Goal: Task Accomplishment & Management: Use online tool/utility

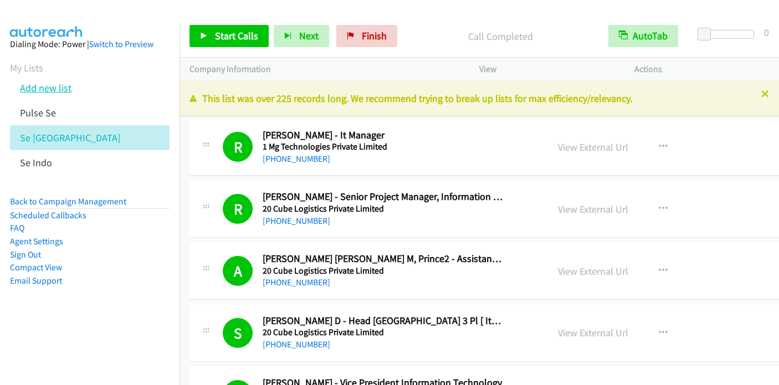
click at [42, 83] on link "Add new list" at bounding box center [46, 87] width 52 height 13
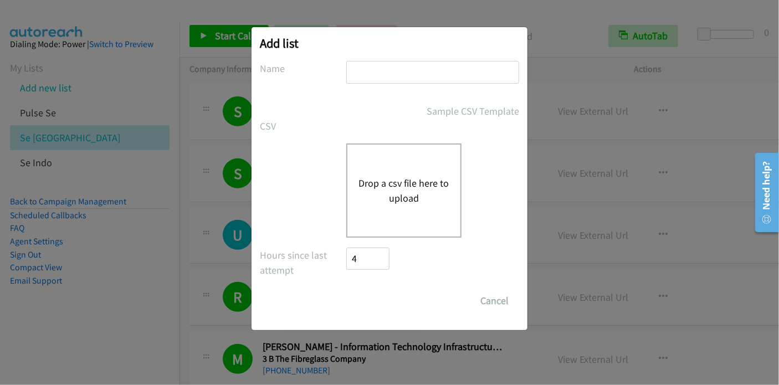
click at [381, 75] on input "text" at bounding box center [432, 72] width 173 height 23
type input "CEP TAL"
click at [409, 188] on button "Drop a csv file here to upload" at bounding box center [403, 191] width 91 height 30
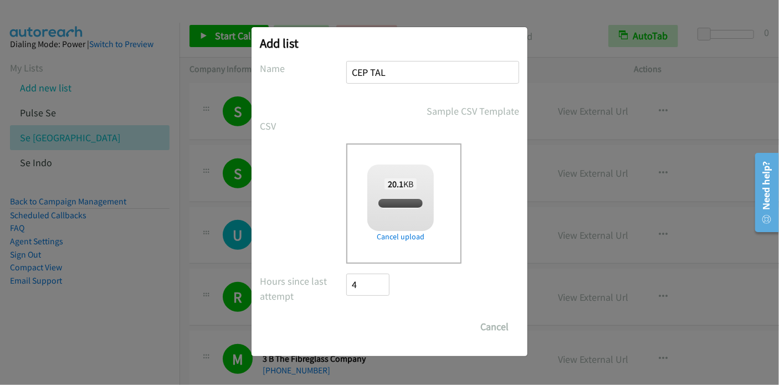
checkbox input "true"
click at [370, 325] on input "Save List" at bounding box center [375, 327] width 58 height 22
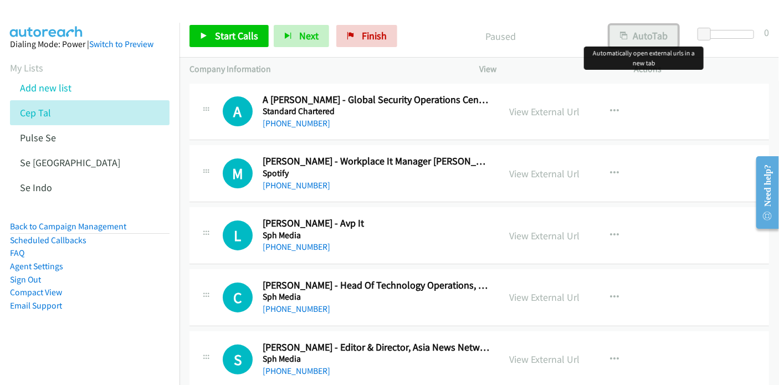
click at [638, 33] on button "AutoTab" at bounding box center [643, 36] width 69 height 22
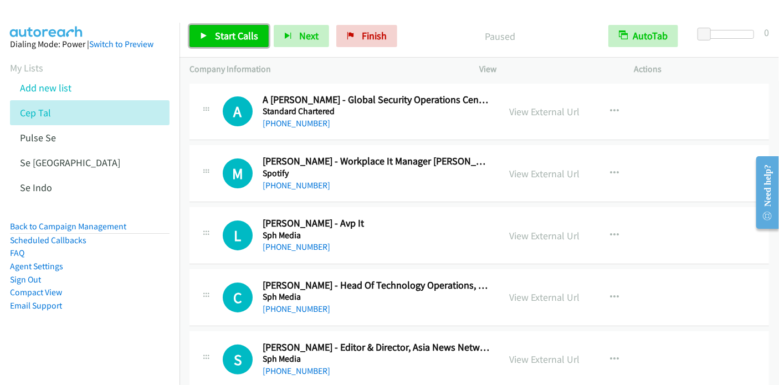
click at [226, 35] on span "Start Calls" at bounding box center [236, 35] width 43 height 13
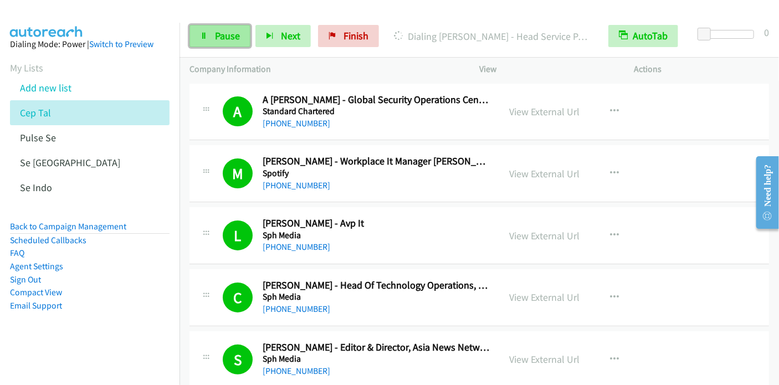
click at [225, 30] on span "Pause" at bounding box center [227, 35] width 25 height 13
click at [218, 35] on span "Pause" at bounding box center [227, 35] width 25 height 13
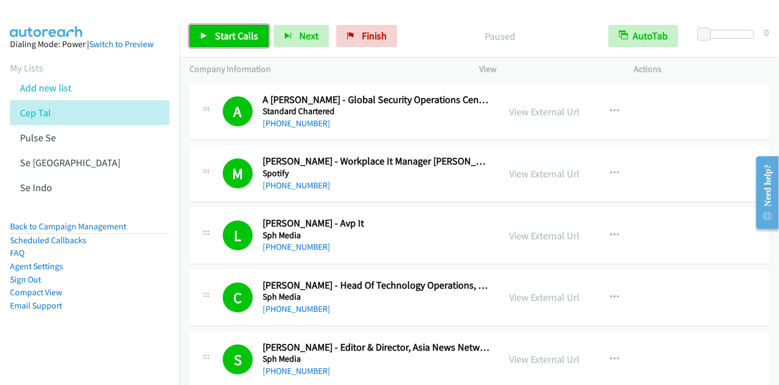
click at [218, 43] on link "Start Calls" at bounding box center [228, 36] width 79 height 22
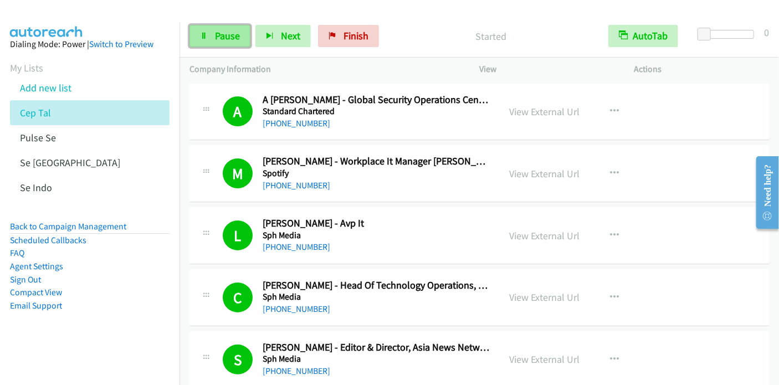
click at [211, 40] on link "Pause" at bounding box center [219, 36] width 61 height 22
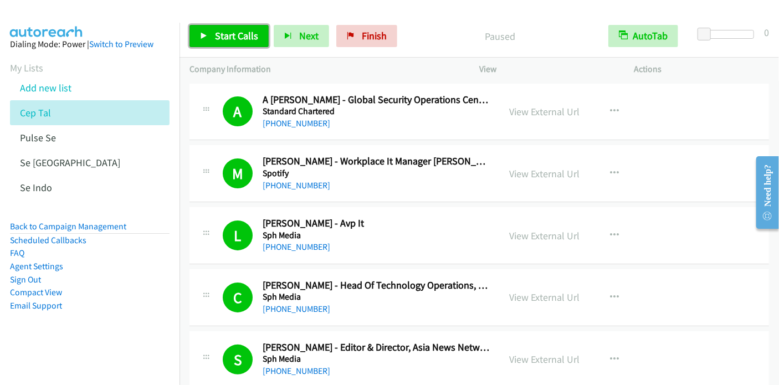
click at [211, 40] on link "Start Calls" at bounding box center [228, 36] width 79 height 22
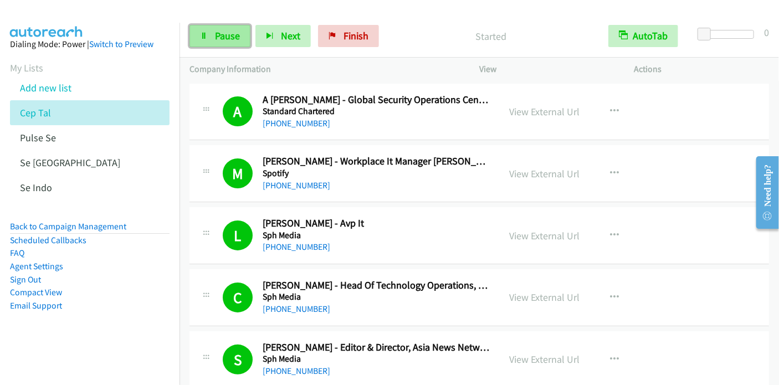
click at [211, 40] on link "Pause" at bounding box center [219, 36] width 61 height 22
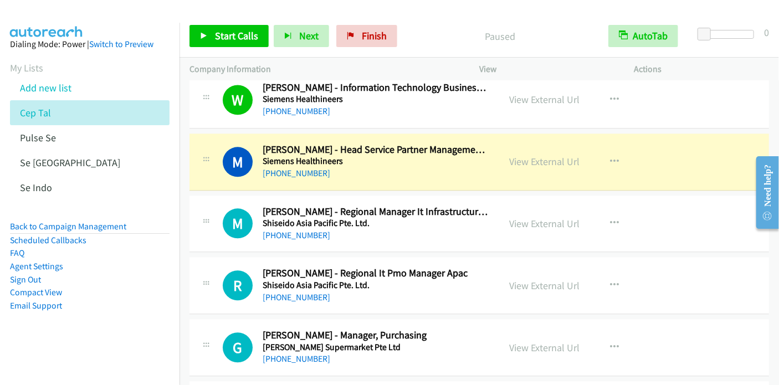
scroll to position [1164, 0]
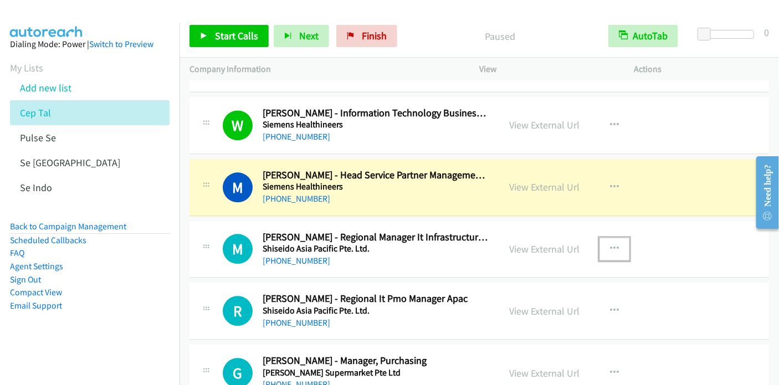
click at [612, 248] on icon "button" at bounding box center [614, 248] width 9 height 9
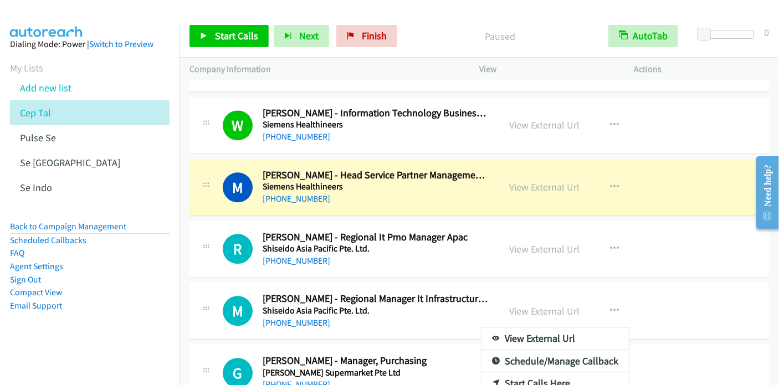
click at [217, 35] on div at bounding box center [389, 192] width 779 height 385
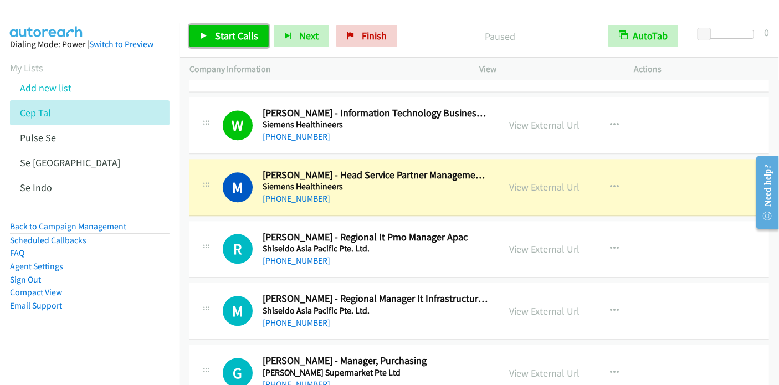
click at [204, 35] on icon at bounding box center [204, 37] width 8 height 8
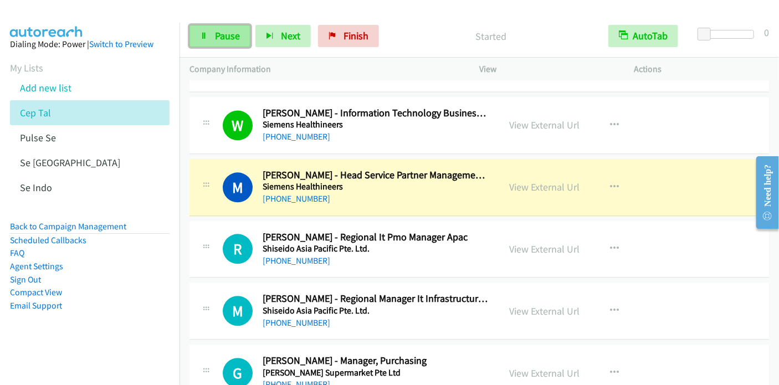
click at [206, 35] on icon at bounding box center [204, 37] width 8 height 8
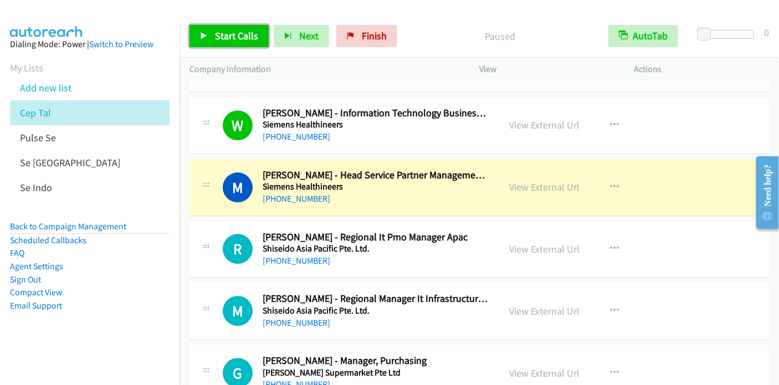
click at [235, 42] on link "Start Calls" at bounding box center [228, 36] width 79 height 22
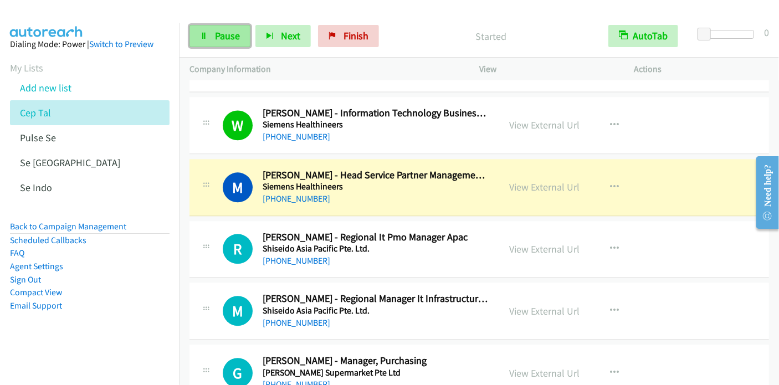
click at [206, 36] on icon at bounding box center [204, 37] width 8 height 8
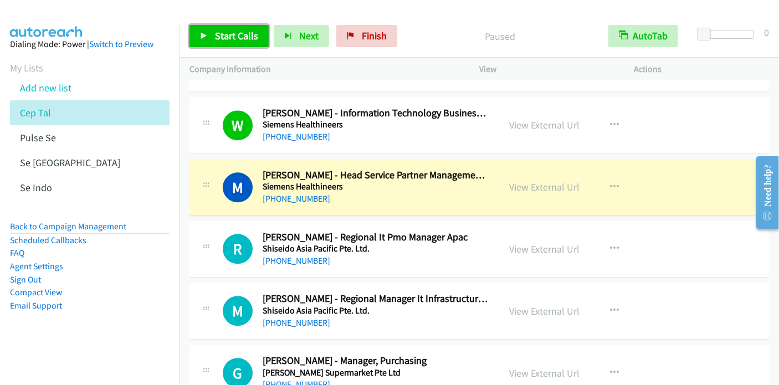
click at [204, 35] on icon at bounding box center [204, 37] width 8 height 8
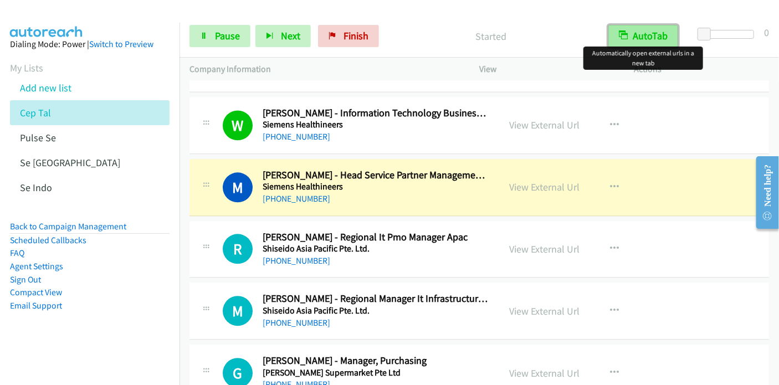
click at [656, 36] on button "AutoTab" at bounding box center [643, 36] width 70 height 22
click at [656, 36] on button "AutoTab" at bounding box center [643, 36] width 69 height 22
click at [45, 40] on div "Dialing Mode: Power | Switch to Preview" at bounding box center [90, 44] width 160 height 13
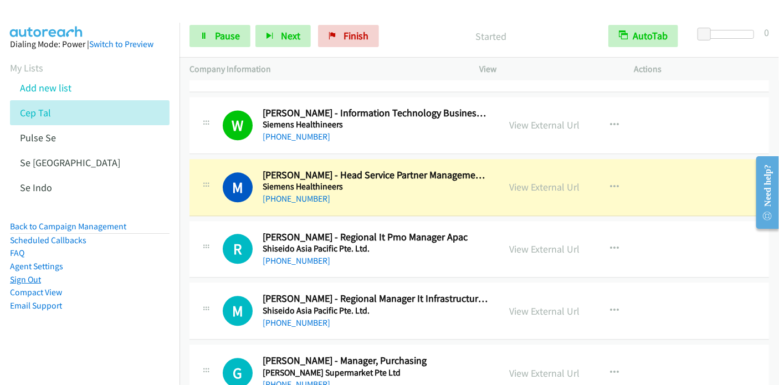
click at [22, 277] on link "Sign Out" at bounding box center [25, 279] width 31 height 11
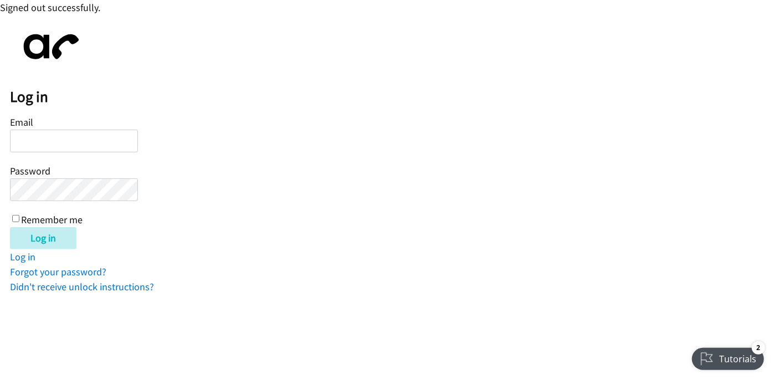
click at [63, 140] on input "Email" at bounding box center [74, 141] width 128 height 23
click at [78, 139] on input "Email" at bounding box center [74, 141] width 128 height 23
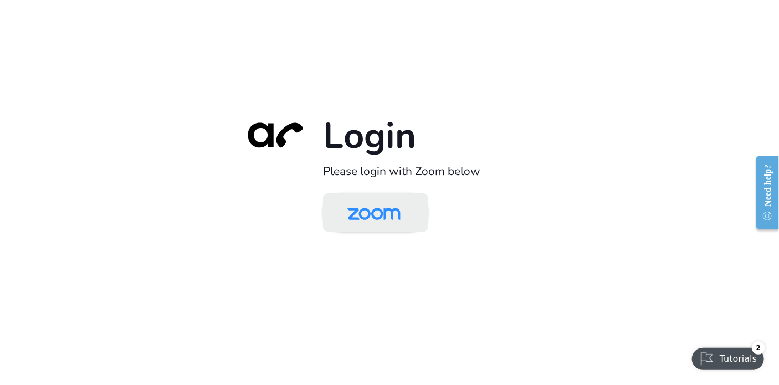
click at [381, 213] on img at bounding box center [374, 214] width 76 height 36
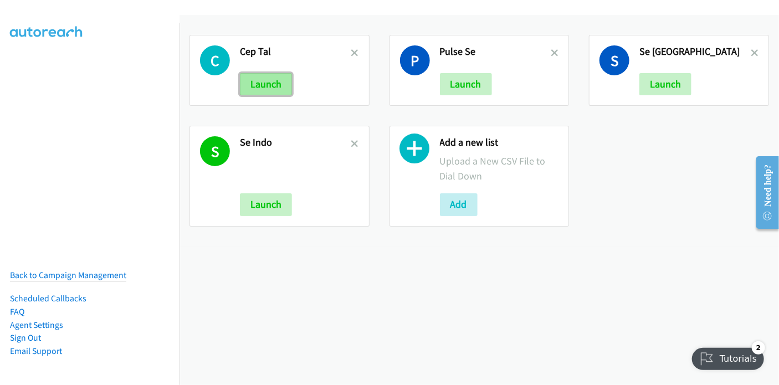
click at [266, 81] on button "Launch" at bounding box center [266, 84] width 52 height 22
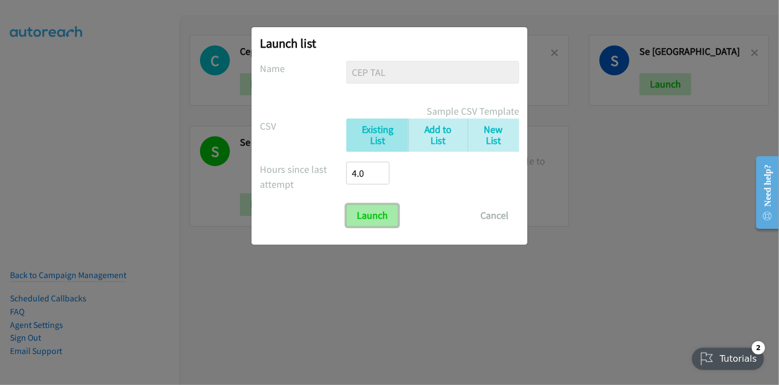
click at [366, 217] on input "Launch" at bounding box center [372, 215] width 52 height 22
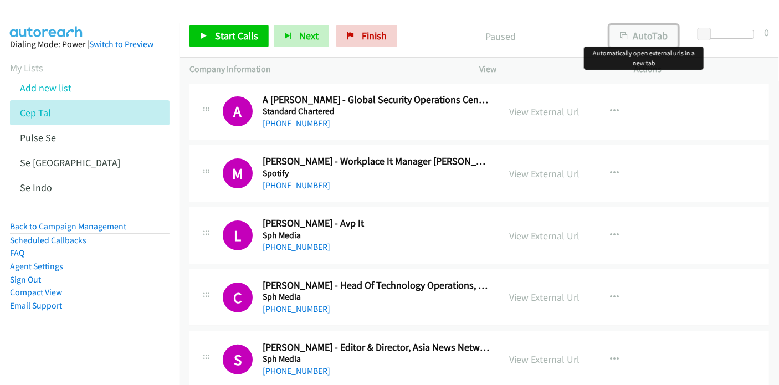
click at [656, 37] on button "AutoTab" at bounding box center [643, 36] width 69 height 22
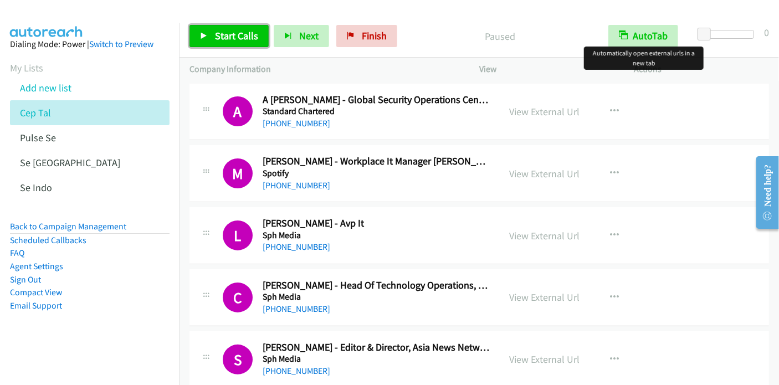
click at [230, 34] on span "Start Calls" at bounding box center [236, 35] width 43 height 13
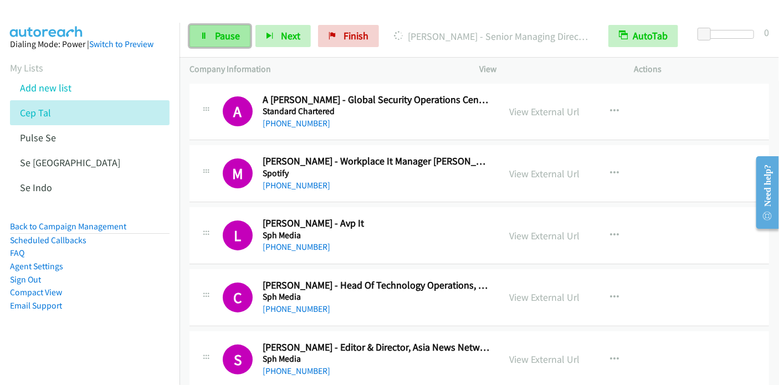
click at [217, 30] on span "Pause" at bounding box center [227, 35] width 25 height 13
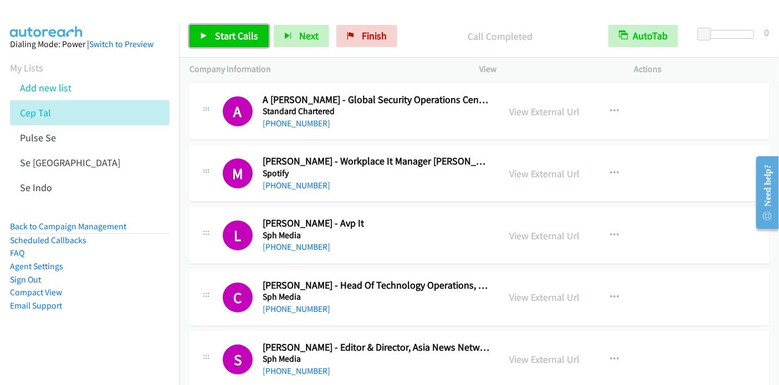
click at [211, 32] on link "Start Calls" at bounding box center [228, 36] width 79 height 22
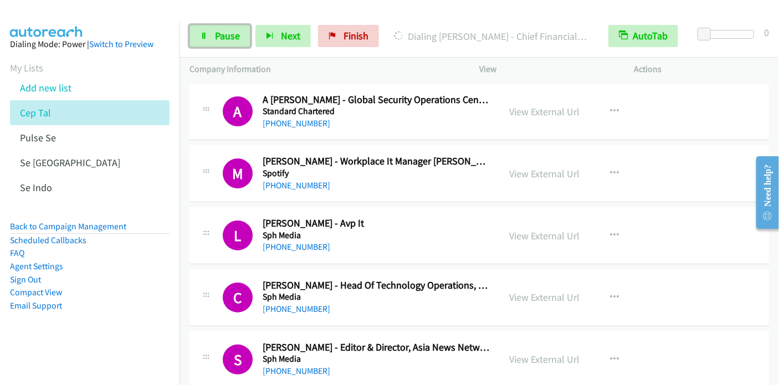
drag, startPoint x: 207, startPoint y: 38, endPoint x: 239, endPoint y: 18, distance: 38.3
click at [207, 38] on link "Pause" at bounding box center [219, 36] width 61 height 22
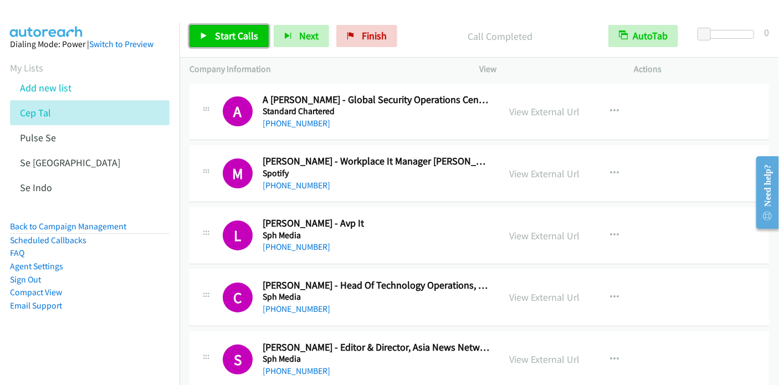
click at [224, 35] on span "Start Calls" at bounding box center [236, 35] width 43 height 13
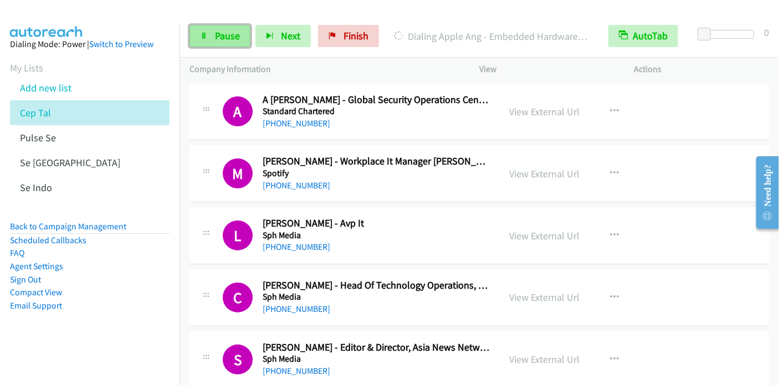
click at [212, 34] on link "Pause" at bounding box center [219, 36] width 61 height 22
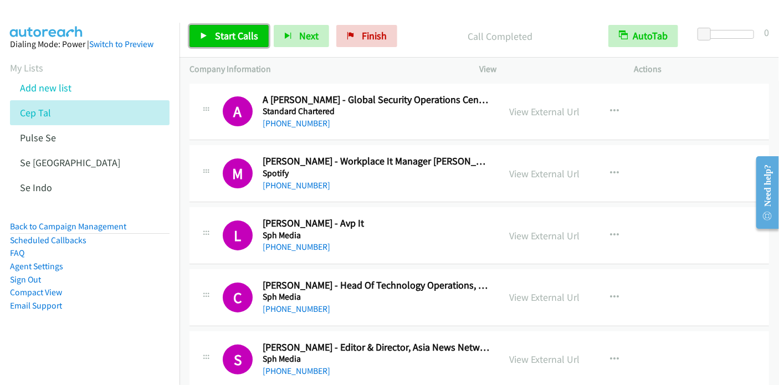
click at [228, 38] on span "Start Calls" at bounding box center [236, 35] width 43 height 13
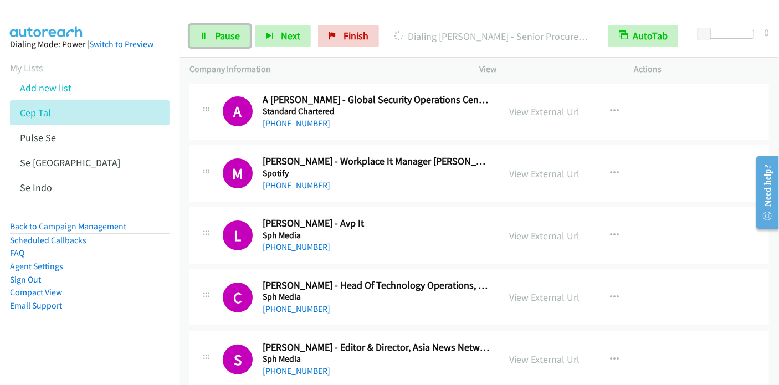
drag, startPoint x: 221, startPoint y: 28, endPoint x: 226, endPoint y: 13, distance: 16.3
click at [221, 29] on link "Pause" at bounding box center [219, 36] width 61 height 22
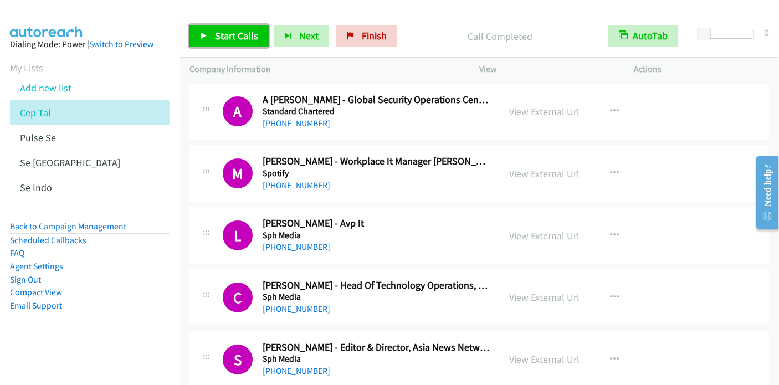
click at [227, 37] on span "Start Calls" at bounding box center [236, 35] width 43 height 13
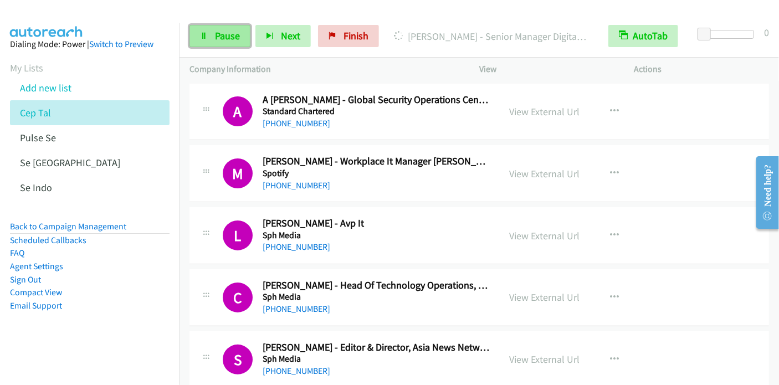
click at [231, 38] on span "Pause" at bounding box center [227, 35] width 25 height 13
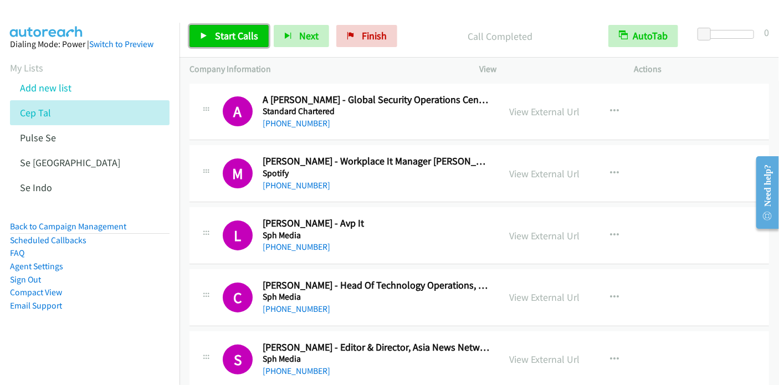
click at [221, 38] on span "Start Calls" at bounding box center [236, 35] width 43 height 13
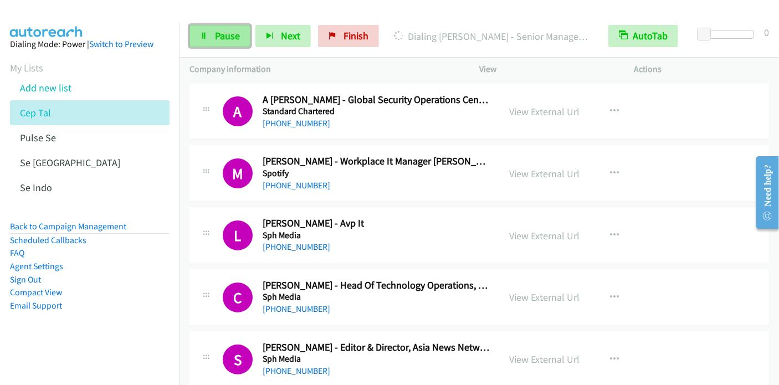
drag, startPoint x: 210, startPoint y: 39, endPoint x: 217, endPoint y: 32, distance: 10.2
click at [210, 39] on link "Pause" at bounding box center [219, 36] width 61 height 22
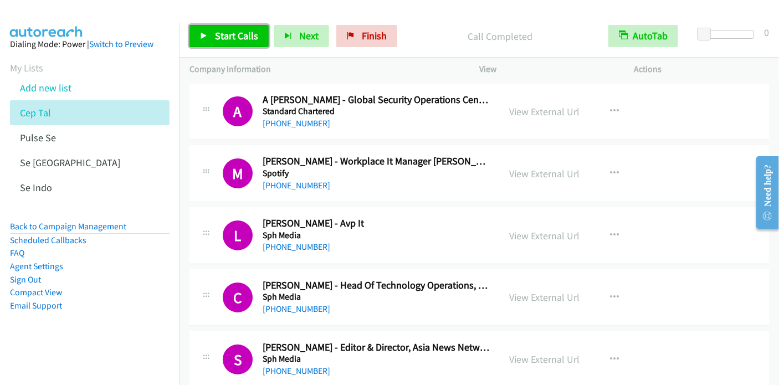
click at [239, 37] on span "Start Calls" at bounding box center [236, 35] width 43 height 13
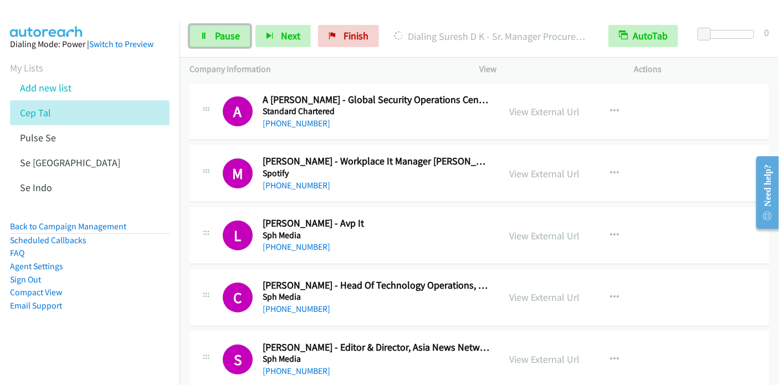
drag, startPoint x: 202, startPoint y: 33, endPoint x: 215, endPoint y: 24, distance: 16.0
click at [202, 33] on icon at bounding box center [204, 37] width 8 height 8
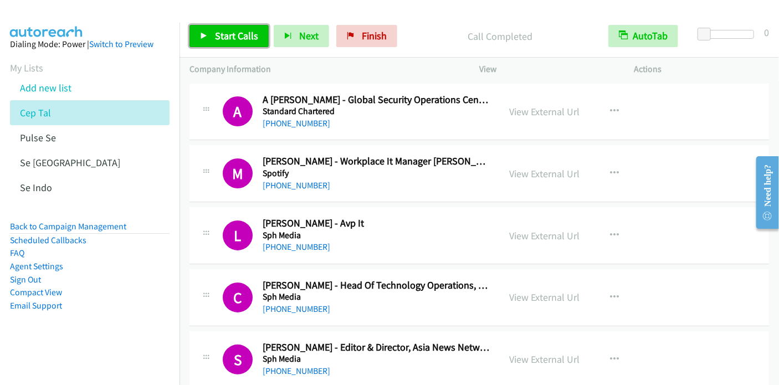
click at [221, 34] on span "Start Calls" at bounding box center [236, 35] width 43 height 13
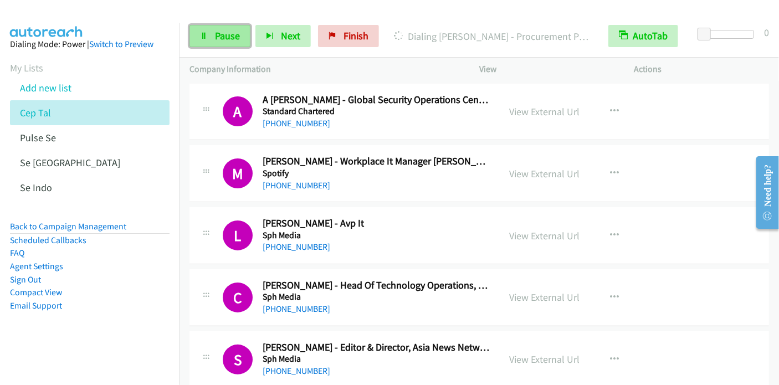
click at [228, 27] on link "Pause" at bounding box center [219, 36] width 61 height 22
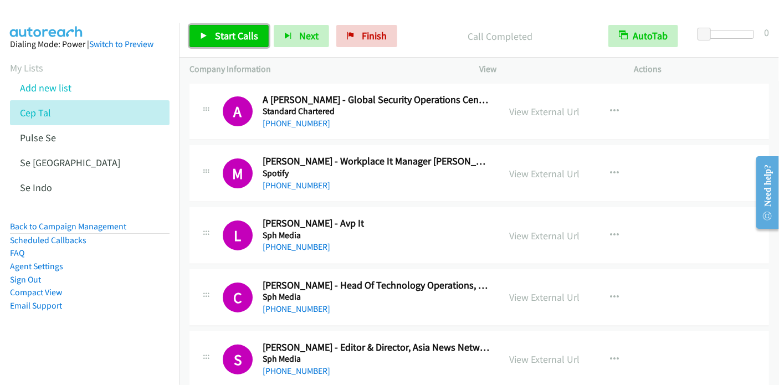
click at [224, 38] on span "Start Calls" at bounding box center [236, 35] width 43 height 13
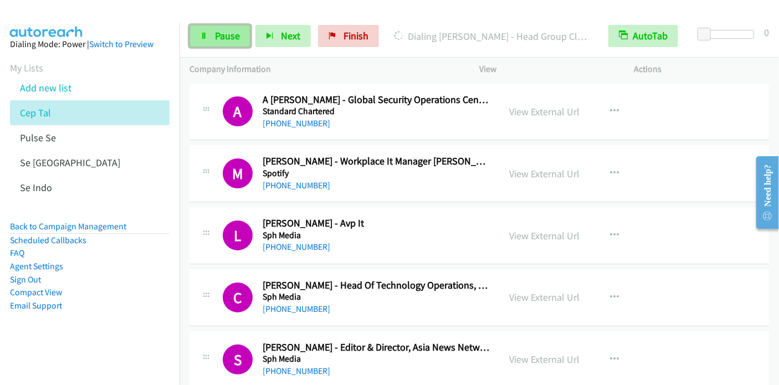
click at [198, 44] on link "Pause" at bounding box center [219, 36] width 61 height 22
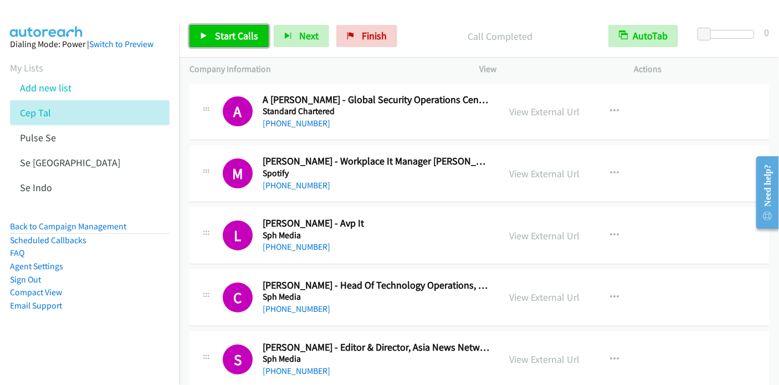
click at [239, 41] on span "Start Calls" at bounding box center [236, 35] width 43 height 13
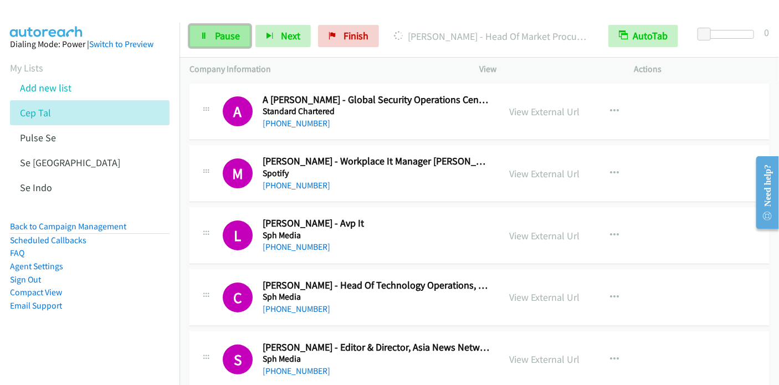
click at [205, 33] on icon at bounding box center [204, 37] width 8 height 8
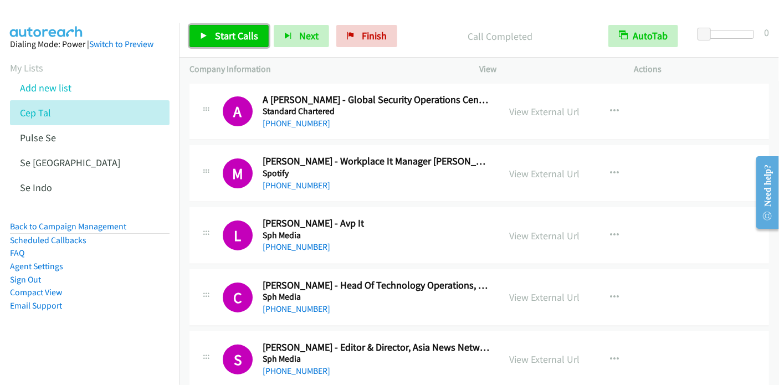
click at [242, 36] on span "Start Calls" at bounding box center [236, 35] width 43 height 13
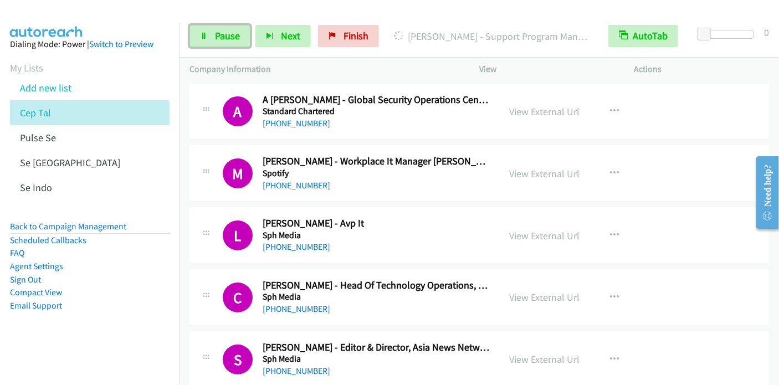
drag, startPoint x: 206, startPoint y: 33, endPoint x: 237, endPoint y: 3, distance: 42.7
click at [206, 33] on icon at bounding box center [204, 37] width 8 height 8
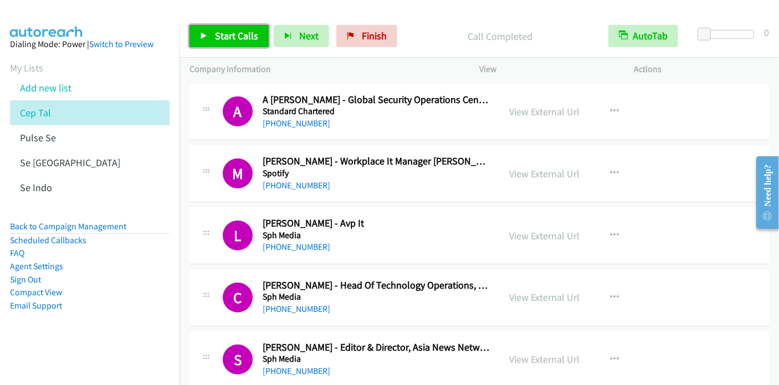
click at [226, 34] on span "Start Calls" at bounding box center [236, 35] width 43 height 13
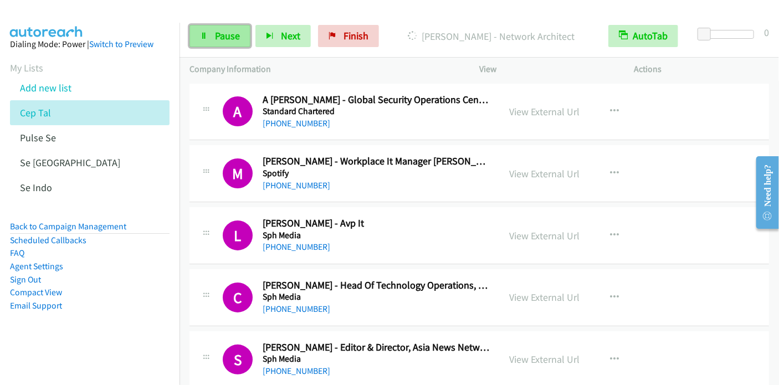
click at [223, 43] on link "Pause" at bounding box center [219, 36] width 61 height 22
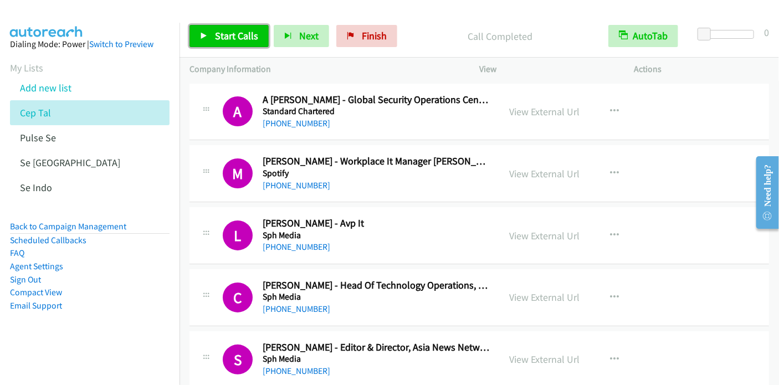
click at [230, 36] on span "Start Calls" at bounding box center [236, 35] width 43 height 13
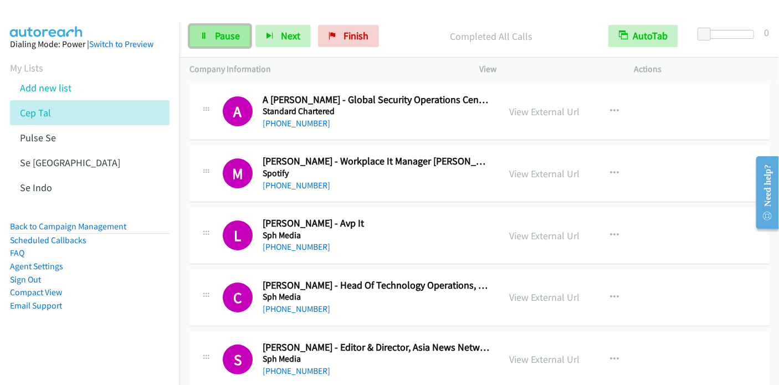
click at [215, 43] on link "Pause" at bounding box center [219, 36] width 61 height 22
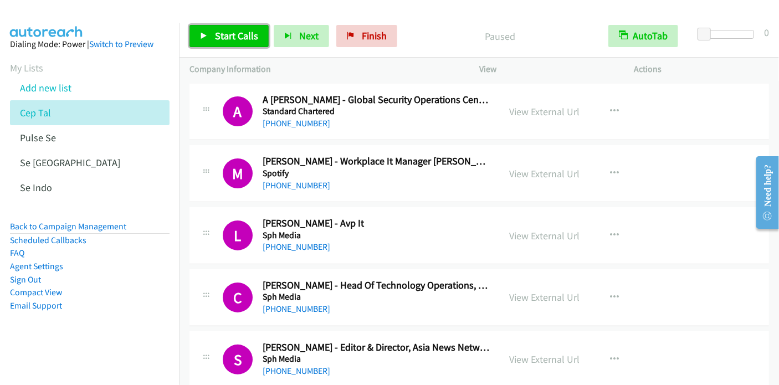
click at [215, 43] on link "Start Calls" at bounding box center [228, 36] width 79 height 22
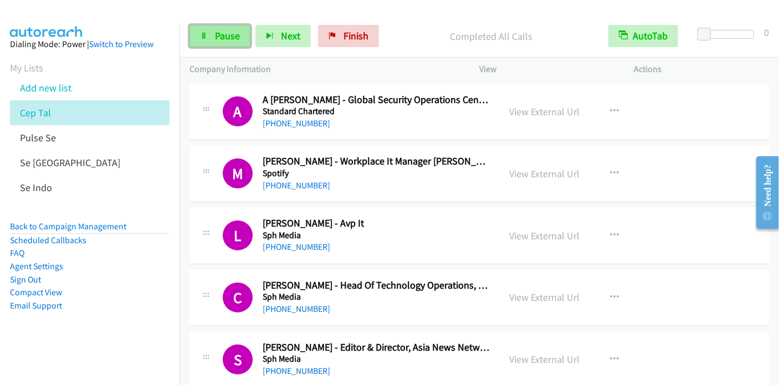
click at [228, 44] on link "Pause" at bounding box center [219, 36] width 61 height 22
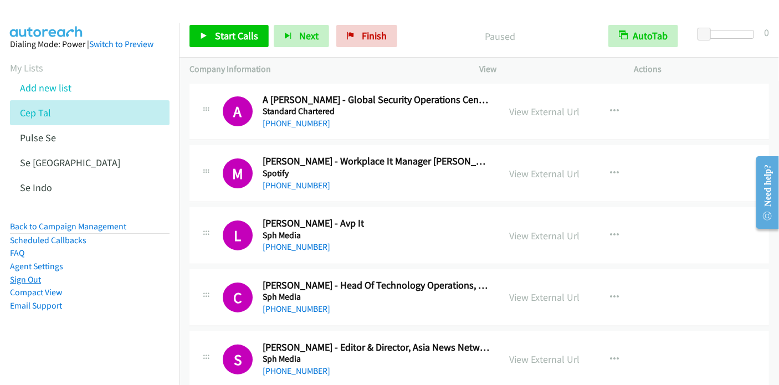
click at [36, 279] on link "Sign Out" at bounding box center [25, 279] width 31 height 11
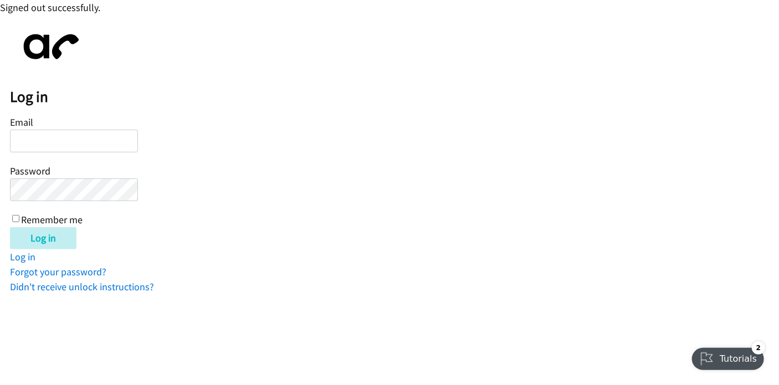
click at [53, 140] on input "Email" at bounding box center [74, 141] width 128 height 23
click at [64, 142] on input "Email" at bounding box center [74, 141] width 128 height 23
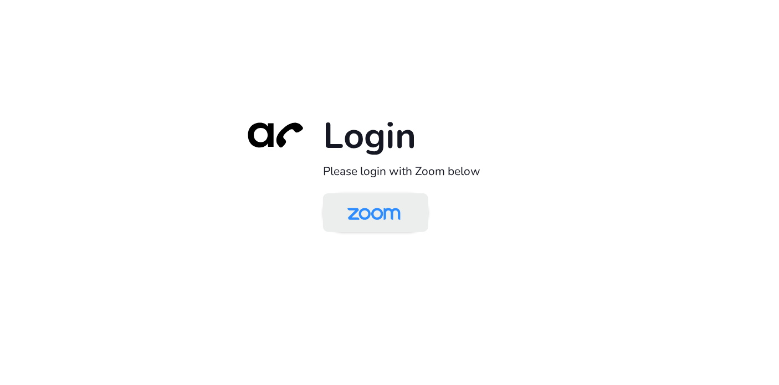
click at [358, 216] on img at bounding box center [374, 214] width 76 height 36
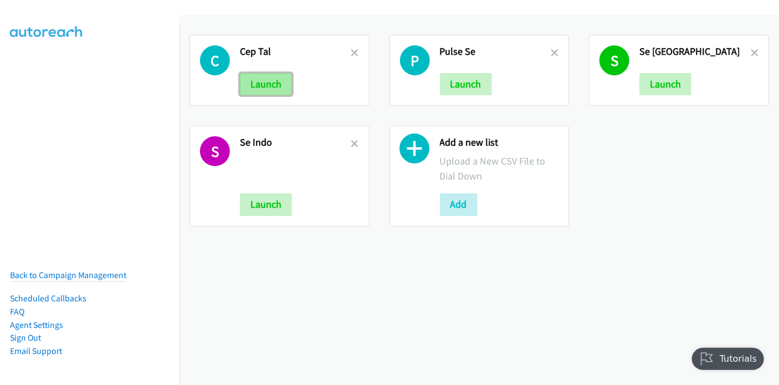
click at [275, 90] on button "Launch" at bounding box center [266, 84] width 52 height 22
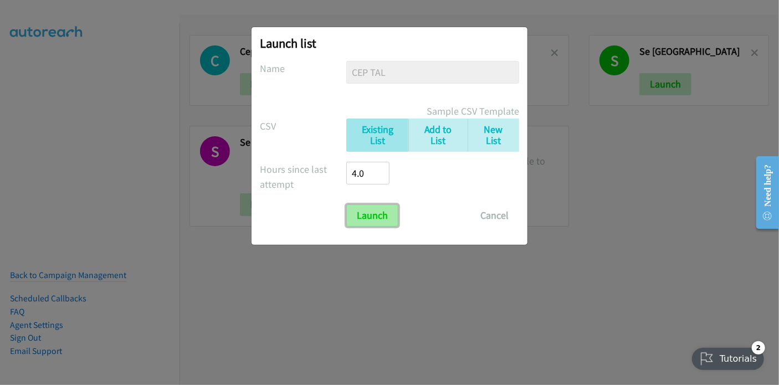
click at [381, 217] on input "Launch" at bounding box center [372, 215] width 52 height 22
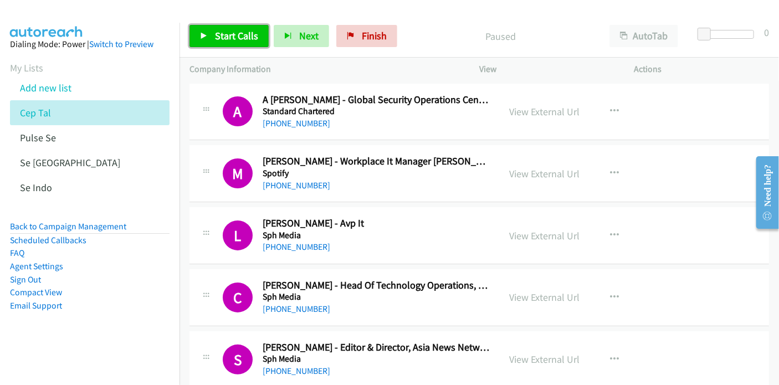
click at [213, 42] on link "Start Calls" at bounding box center [228, 36] width 79 height 22
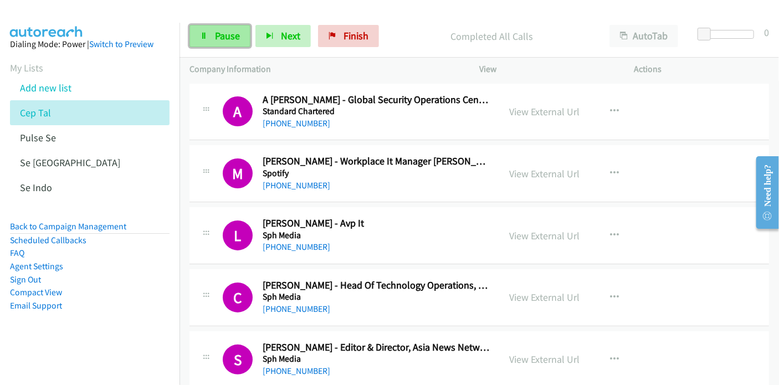
click at [223, 32] on span "Pause" at bounding box center [227, 35] width 25 height 13
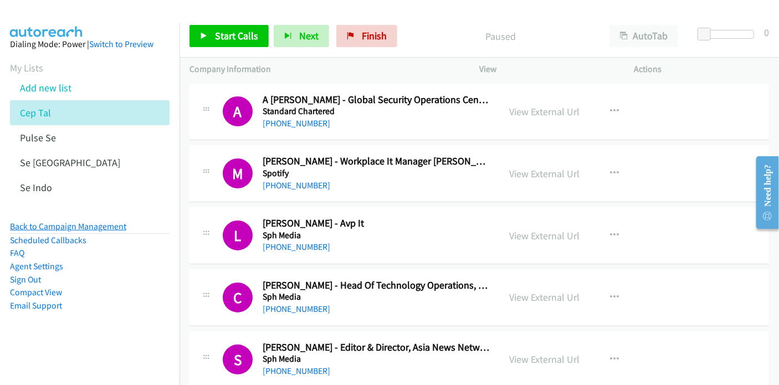
click at [76, 227] on link "Back to Campaign Management" at bounding box center [68, 226] width 116 height 11
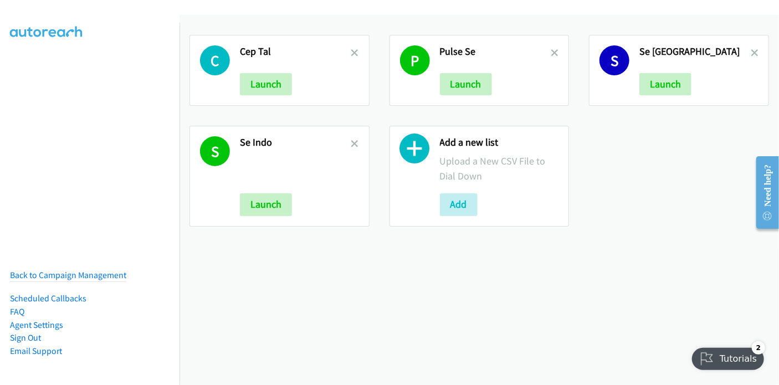
click at [411, 148] on icon at bounding box center [415, 151] width 30 height 30
click at [463, 207] on button "Add" at bounding box center [459, 204] width 38 height 22
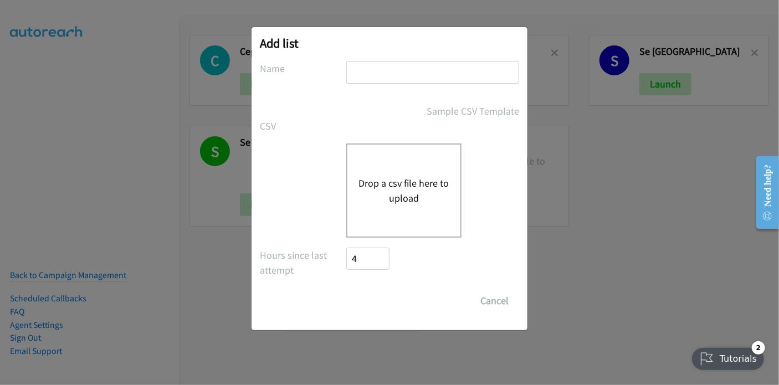
click at [401, 77] on input "text" at bounding box center [432, 72] width 173 height 23
type input "ot"
click at [408, 189] on button "Drop a csv file here to upload" at bounding box center [403, 191] width 91 height 30
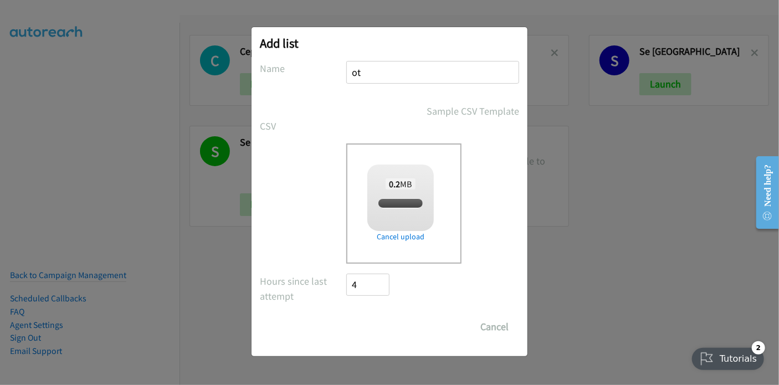
checkbox input "true"
click at [381, 326] on input "Save List" at bounding box center [375, 327] width 58 height 22
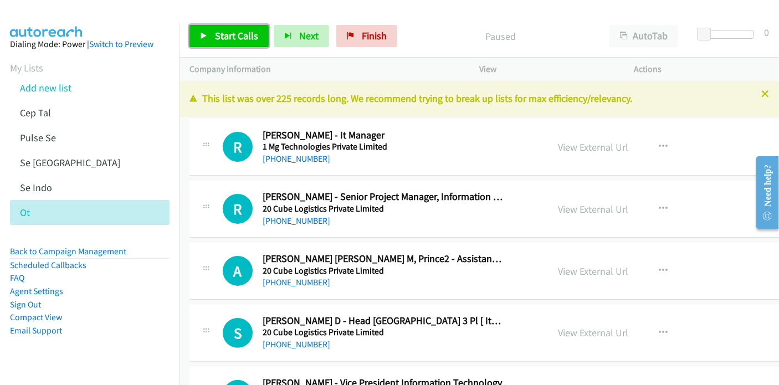
click at [242, 33] on span "Start Calls" at bounding box center [236, 35] width 43 height 13
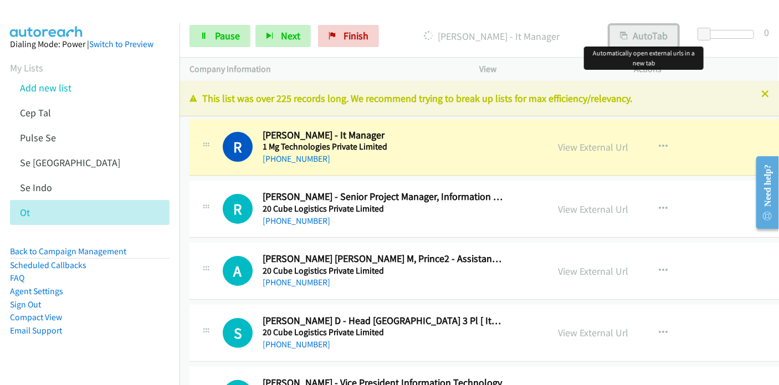
click at [660, 36] on button "AutoTab" at bounding box center [643, 36] width 69 height 22
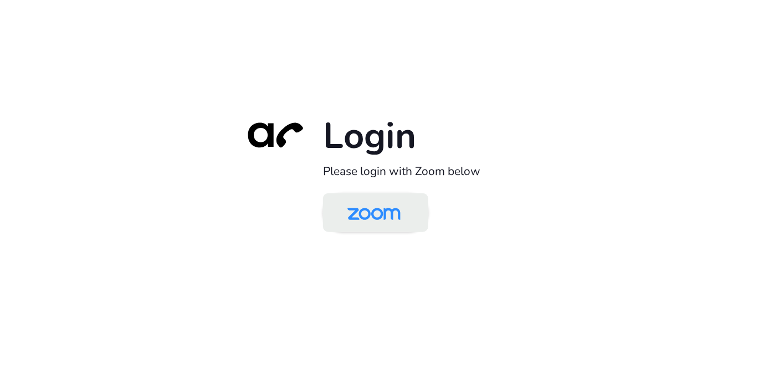
click at [355, 211] on img at bounding box center [374, 214] width 76 height 36
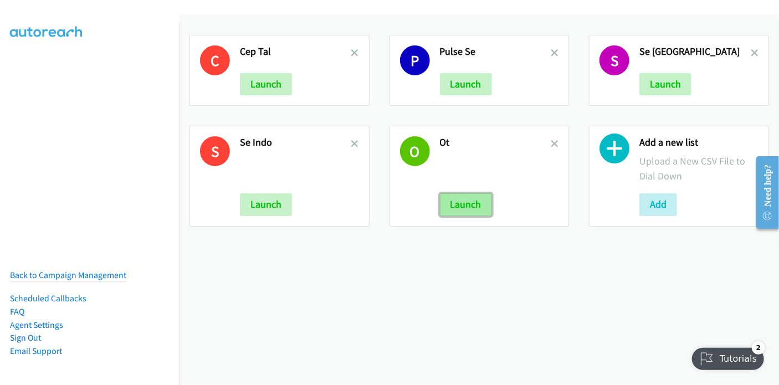
click at [470, 206] on button "Launch" at bounding box center [466, 204] width 52 height 22
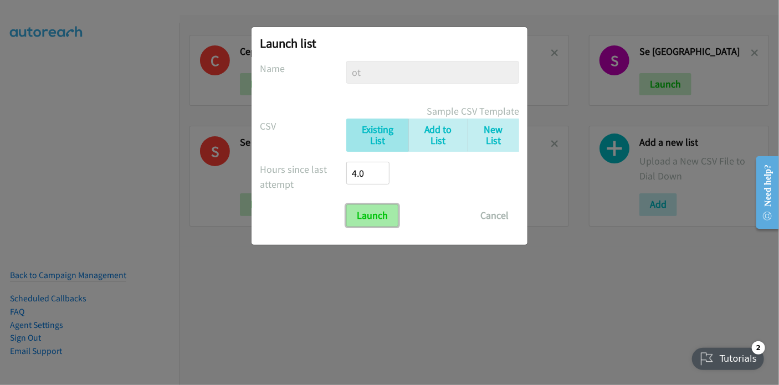
click at [371, 217] on input "Launch" at bounding box center [372, 215] width 52 height 22
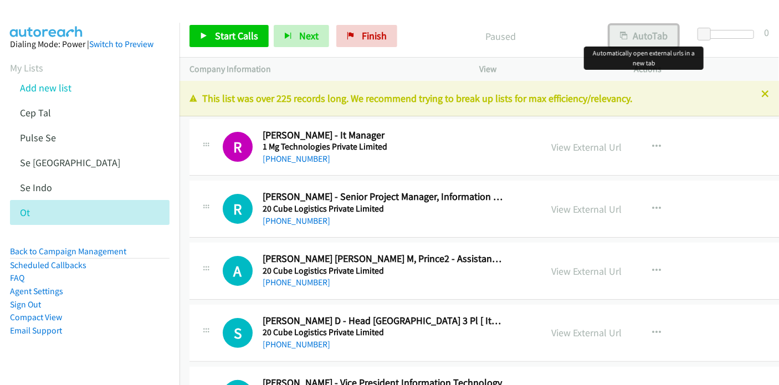
click at [632, 32] on button "AutoTab" at bounding box center [643, 36] width 69 height 22
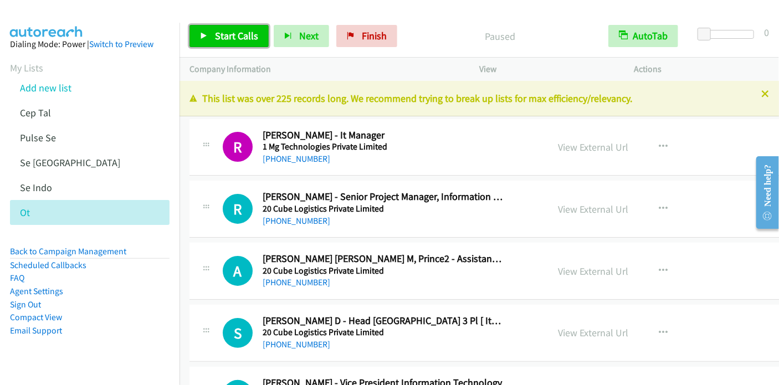
click at [222, 35] on span "Start Calls" at bounding box center [236, 35] width 43 height 13
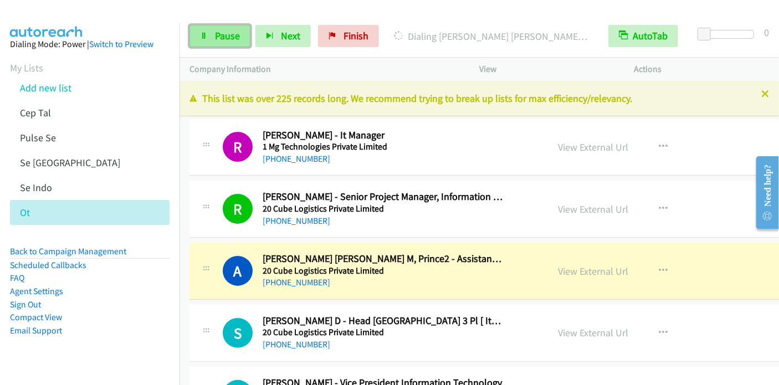
click at [233, 39] on span "Pause" at bounding box center [227, 35] width 25 height 13
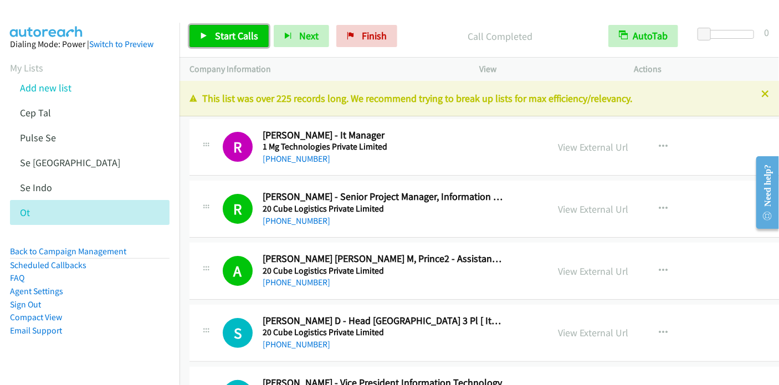
click at [243, 42] on span "Start Calls" at bounding box center [236, 35] width 43 height 13
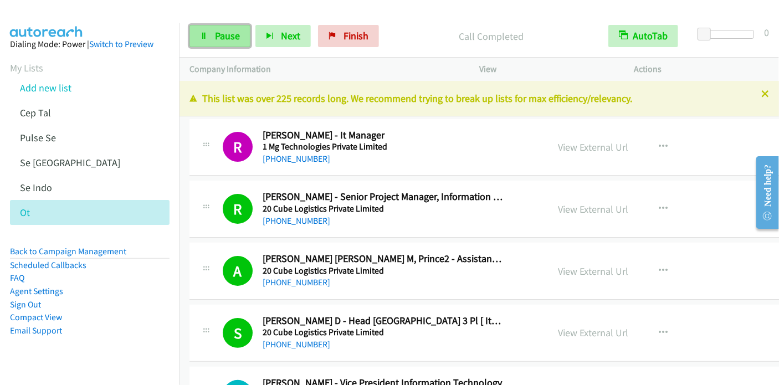
click at [229, 38] on span "Pause" at bounding box center [227, 35] width 25 height 13
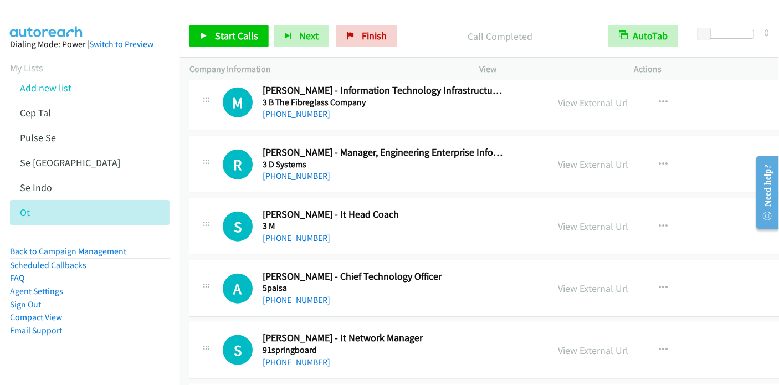
scroll to position [499, 0]
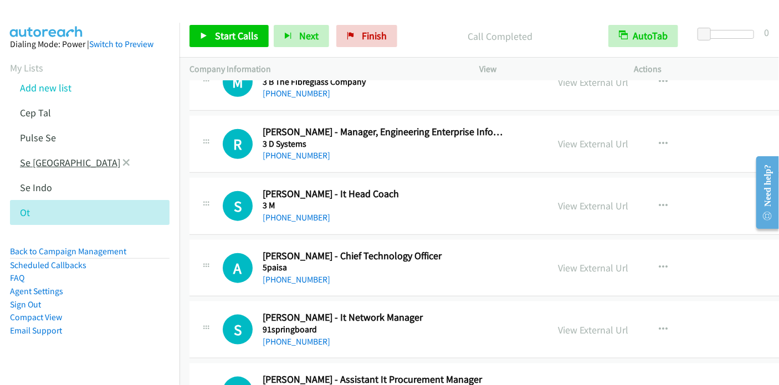
click at [33, 163] on link "Se [GEOGRAPHIC_DATA]" at bounding box center [70, 162] width 100 height 13
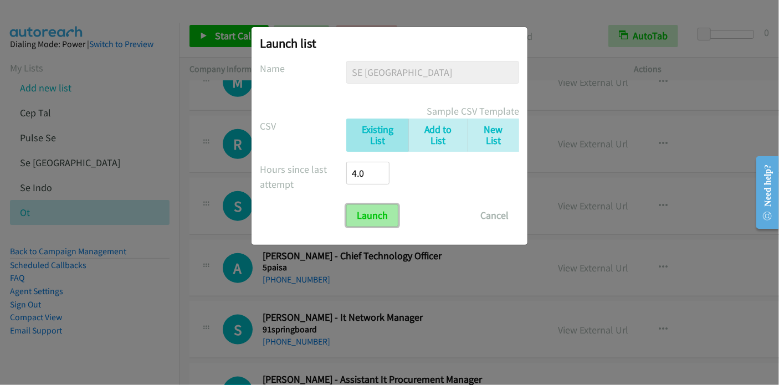
click at [363, 221] on input "Launch" at bounding box center [372, 215] width 52 height 22
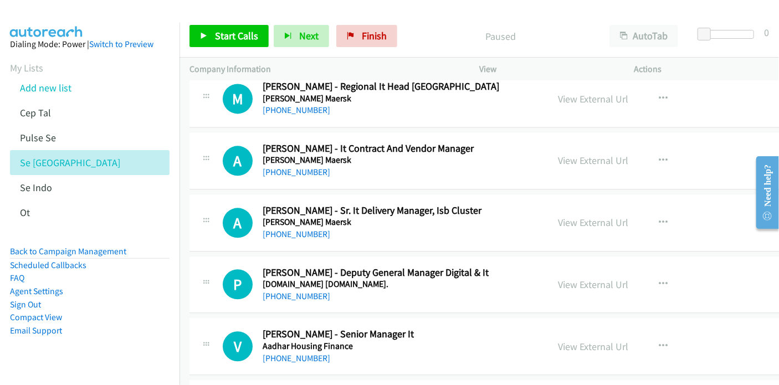
scroll to position [1219, 0]
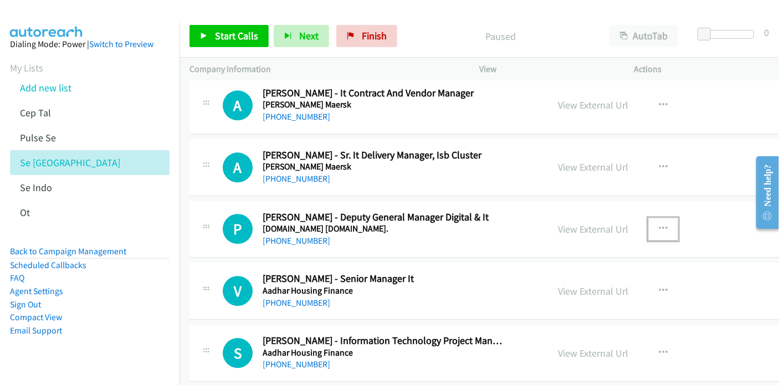
click at [648, 227] on button "button" at bounding box center [663, 229] width 30 height 22
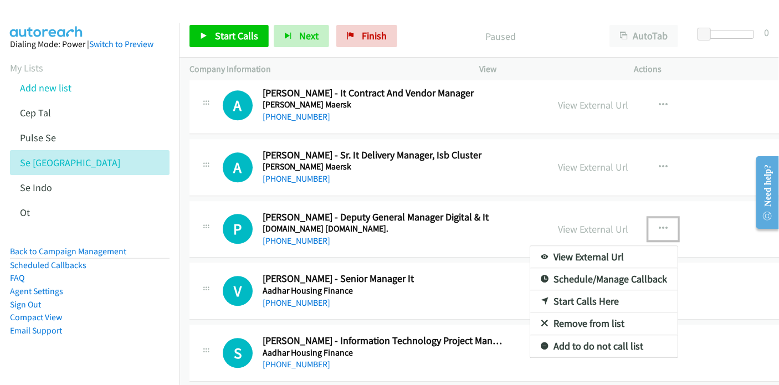
click at [572, 296] on link "Start Calls Here" at bounding box center [603, 301] width 147 height 22
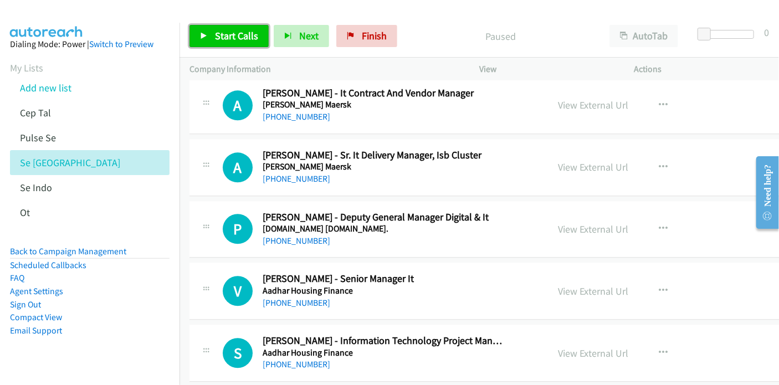
click at [209, 38] on link "Start Calls" at bounding box center [228, 36] width 79 height 22
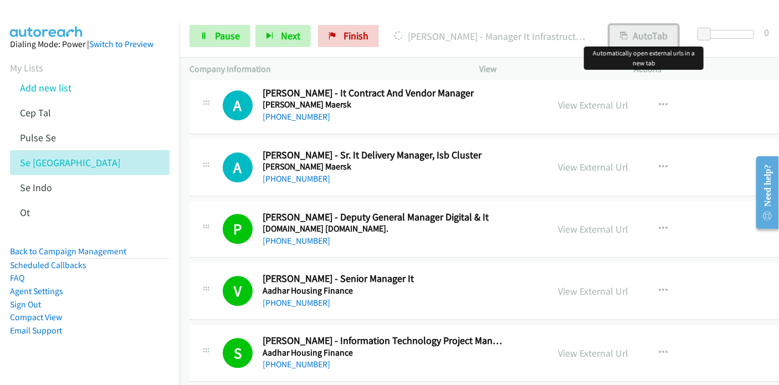
click at [654, 31] on button "AutoTab" at bounding box center [643, 36] width 69 height 22
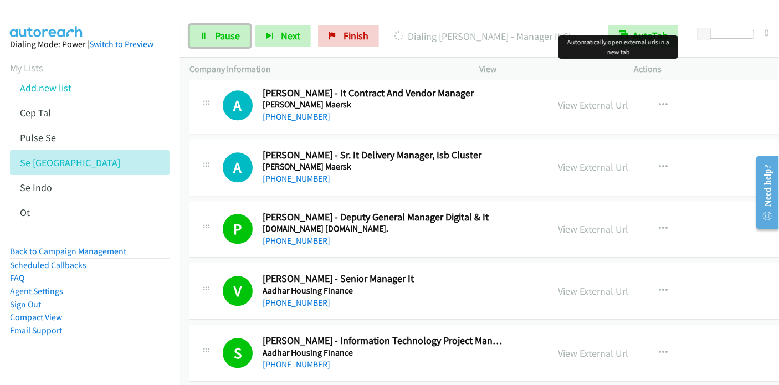
click at [204, 31] on link "Pause" at bounding box center [219, 36] width 61 height 22
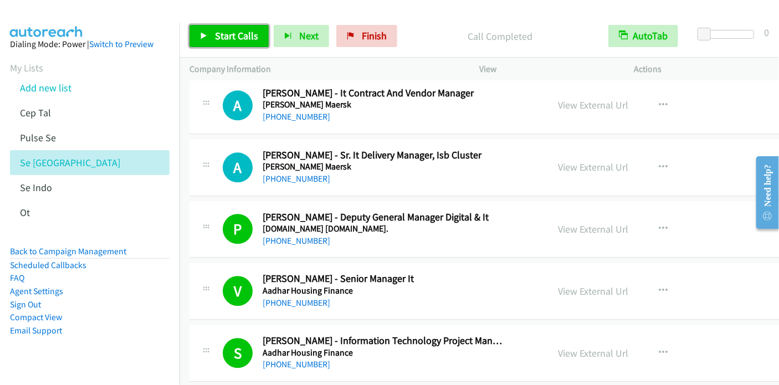
click at [211, 39] on link "Start Calls" at bounding box center [228, 36] width 79 height 22
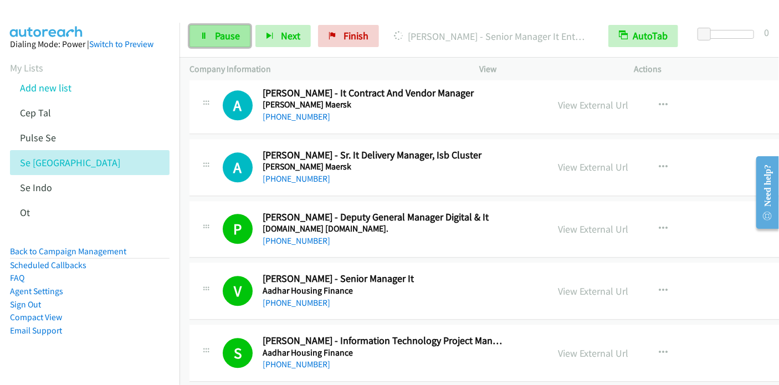
click at [229, 35] on span "Pause" at bounding box center [227, 35] width 25 height 13
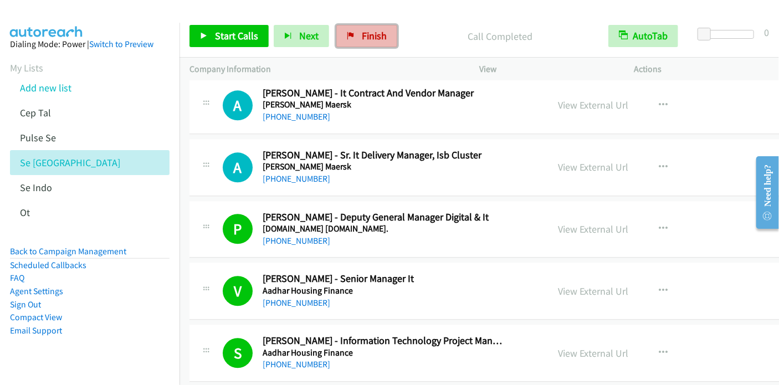
click at [380, 38] on span "Finish" at bounding box center [374, 35] width 25 height 13
